Goal: Find specific page/section: Find specific page/section

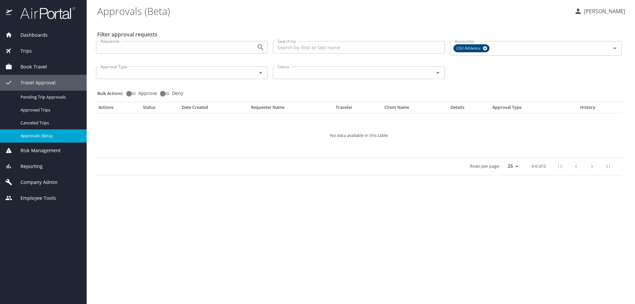
click at [43, 181] on span "Company Admin" at bounding box center [34, 182] width 45 height 7
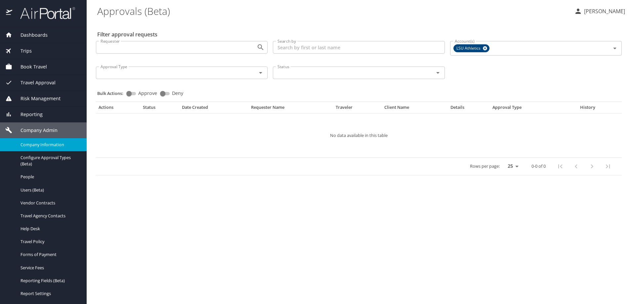
click at [52, 145] on span "Company Information" at bounding box center [50, 145] width 58 height 6
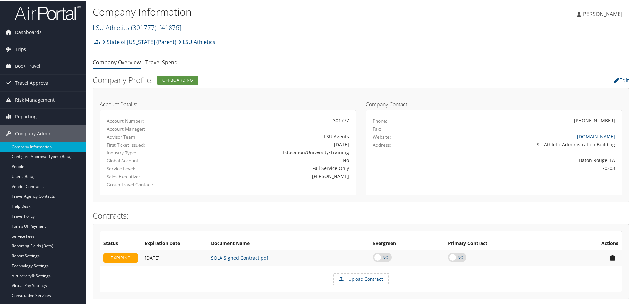
click at [125, 26] on link "LSU Athletics ( 301777 ) , [ 41876 ]" at bounding box center [137, 27] width 89 height 9
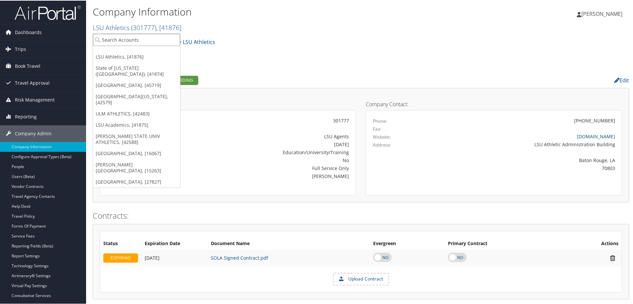
paste input "[GEOGRAPHIC_DATA]"
type input "[GEOGRAPHIC_DATA]"
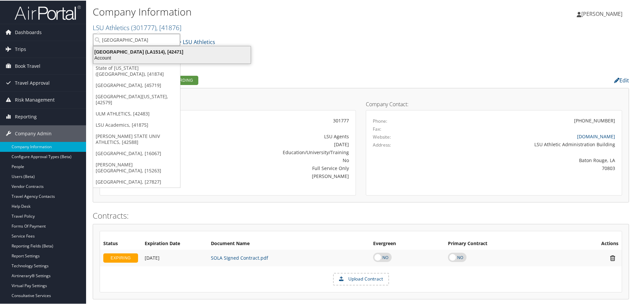
click at [138, 55] on div "Account" at bounding box center [171, 57] width 165 height 6
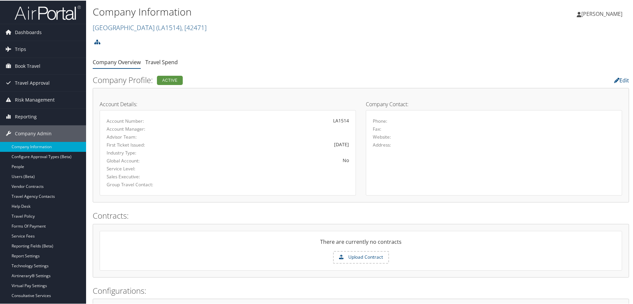
click at [31, 235] on link "Service Fees" at bounding box center [43, 236] width 86 height 10
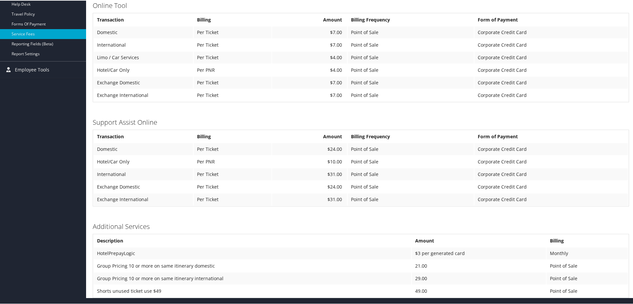
scroll to position [202, 0]
